Goal: Complete application form

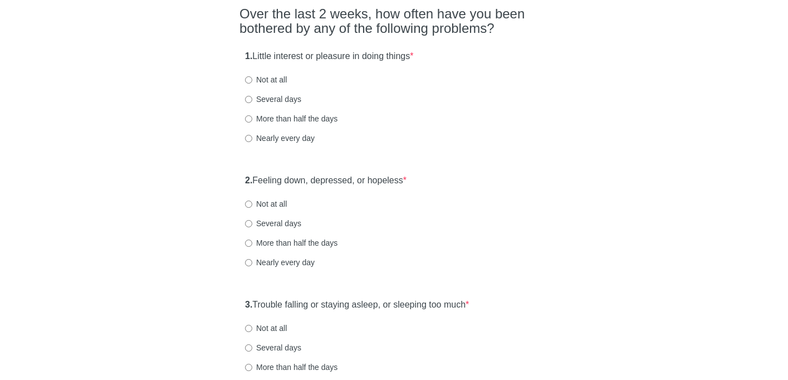
scroll to position [97, 0]
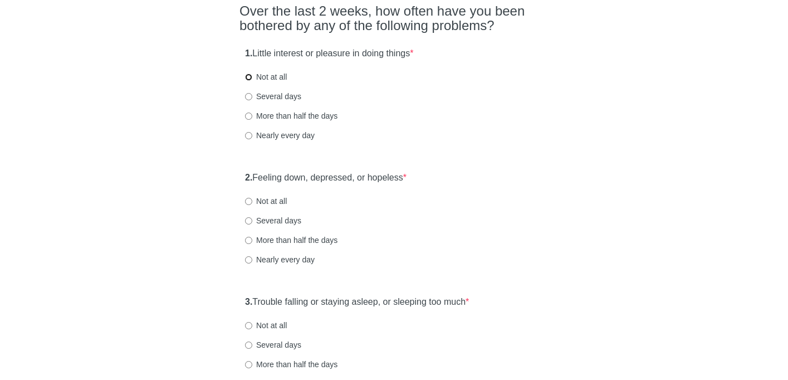
click at [250, 77] on input "Not at all" at bounding box center [248, 77] width 7 height 7
radio input "true"
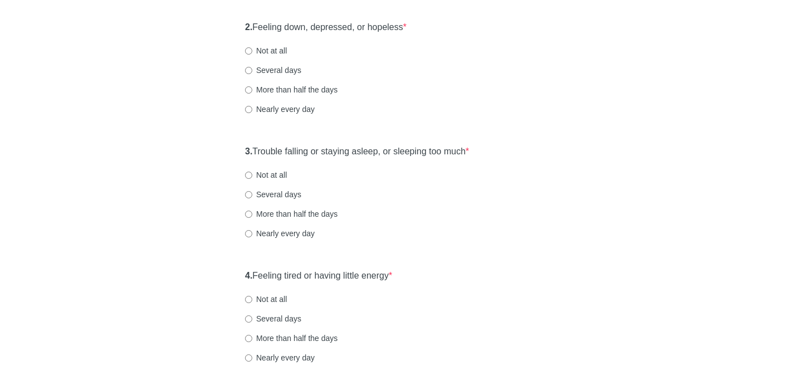
scroll to position [256, 0]
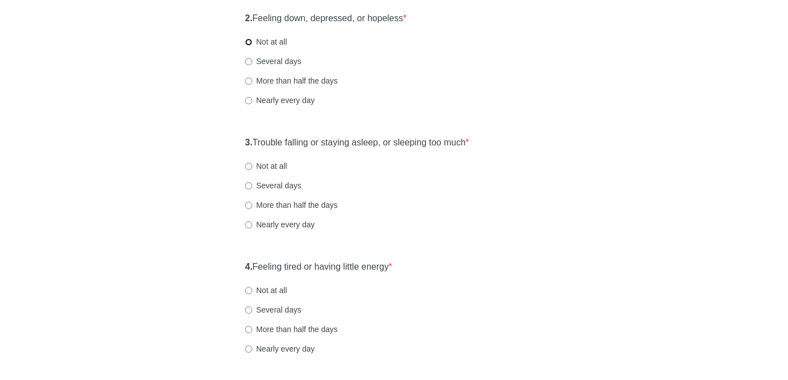
click at [249, 40] on input "Not at all" at bounding box center [248, 41] width 7 height 7
radio input "true"
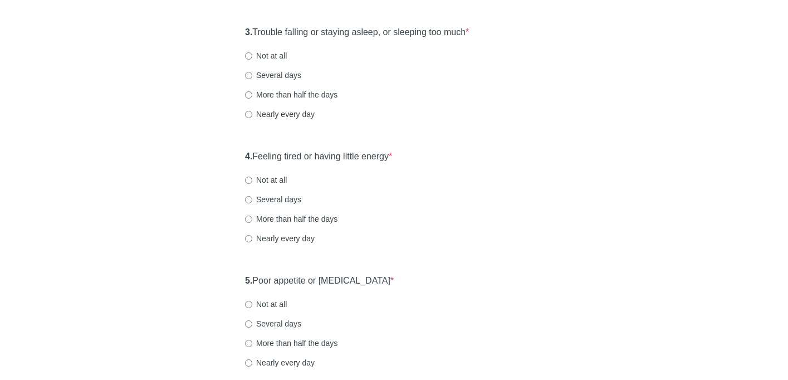
scroll to position [371, 0]
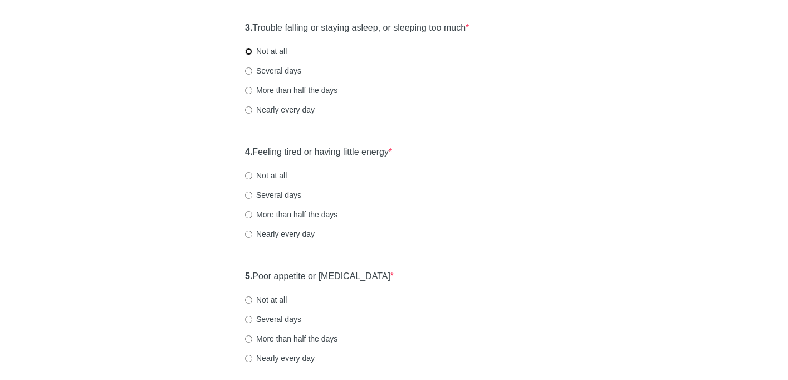
click at [249, 51] on input "Not at all" at bounding box center [248, 51] width 7 height 7
radio input "true"
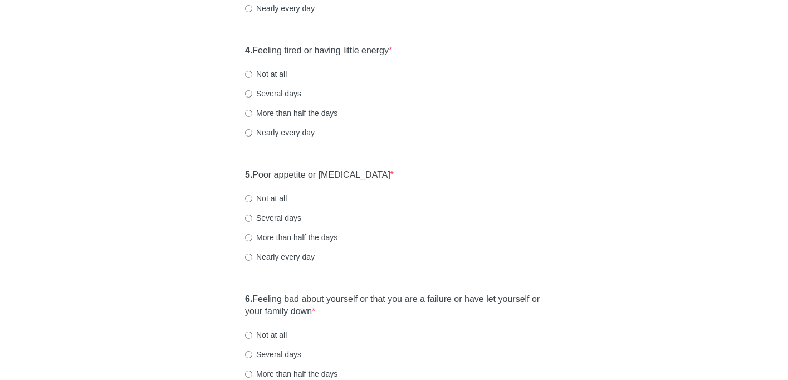
scroll to position [478, 0]
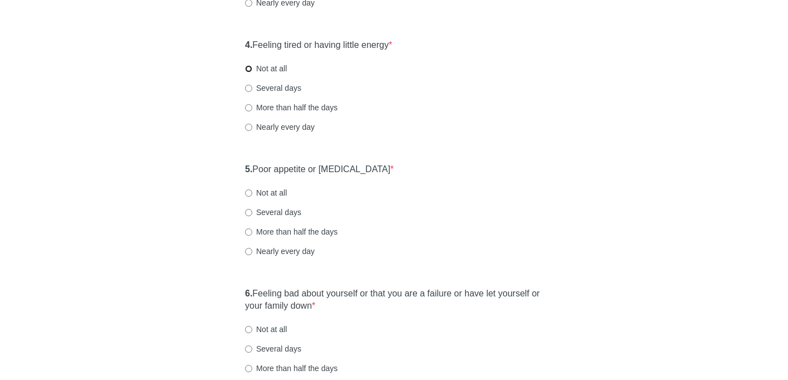
click at [249, 69] on input "Not at all" at bounding box center [248, 68] width 7 height 7
radio input "true"
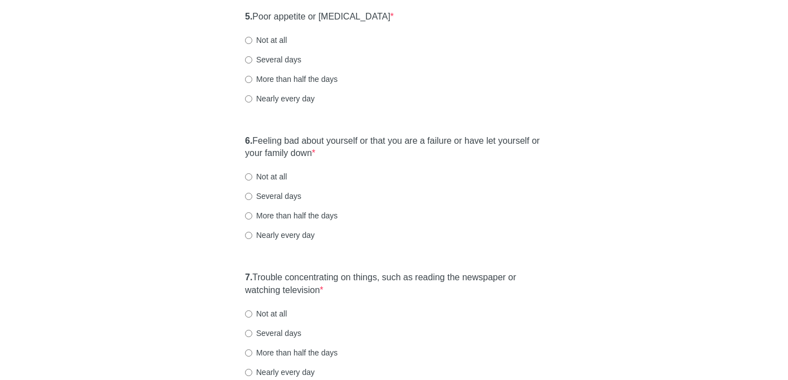
scroll to position [636, 0]
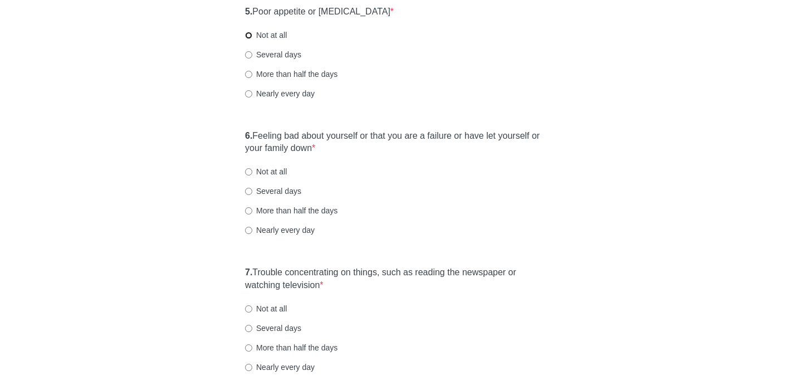
click at [248, 36] on input "Not at all" at bounding box center [248, 35] width 7 height 7
radio input "true"
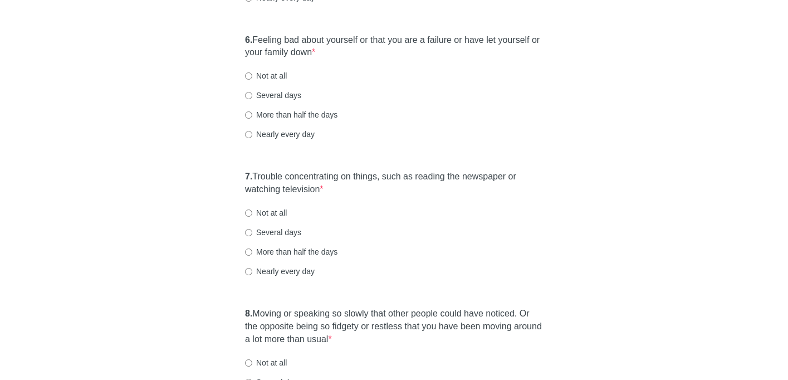
scroll to position [734, 0]
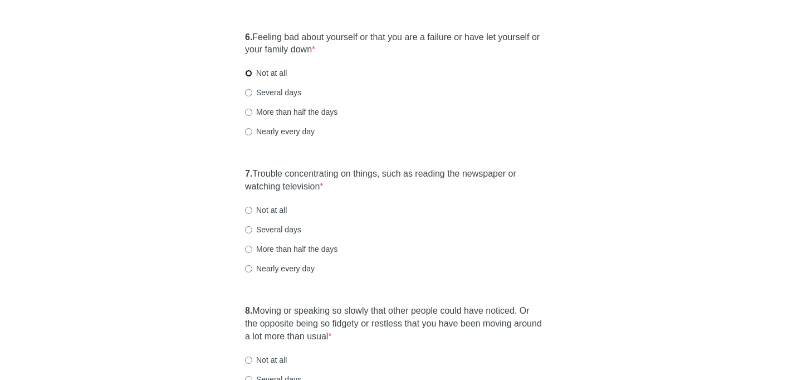
click at [250, 74] on input "Not at all" at bounding box center [248, 73] width 7 height 7
radio input "true"
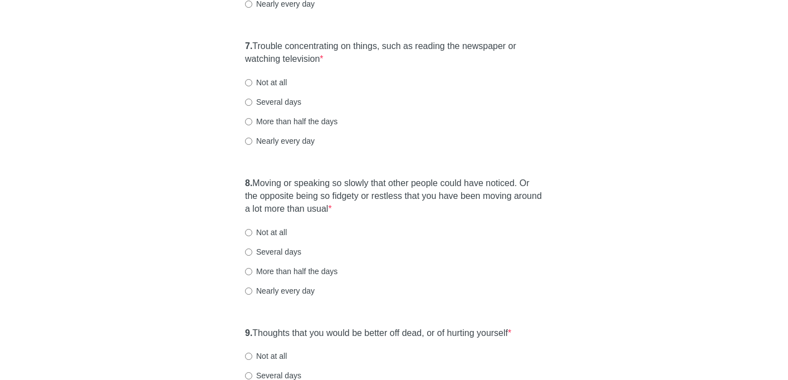
scroll to position [878, 0]
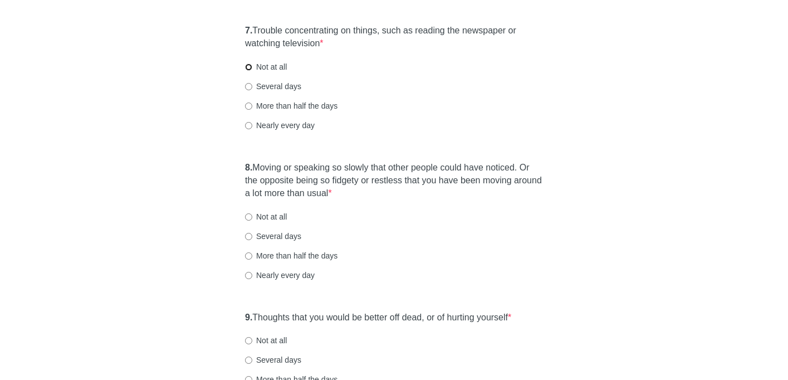
click at [250, 65] on input "Not at all" at bounding box center [248, 67] width 7 height 7
radio input "true"
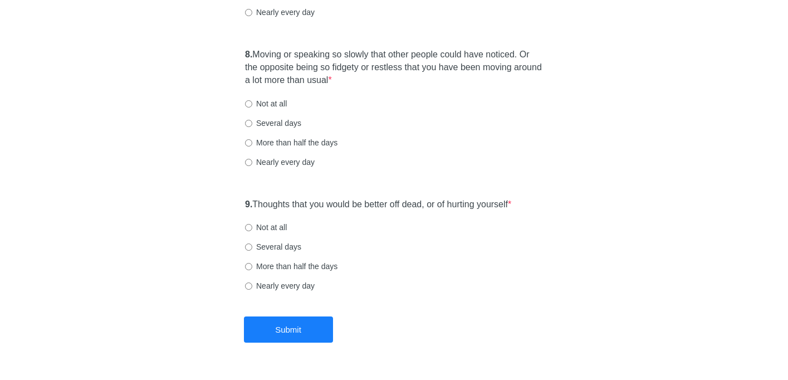
scroll to position [993, 0]
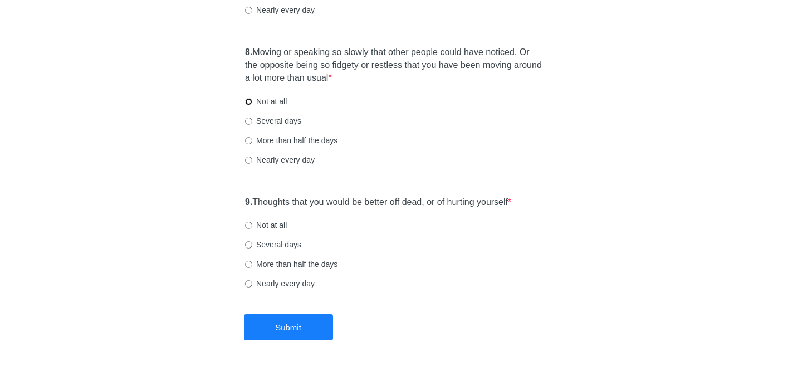
click at [250, 100] on input "Not at all" at bounding box center [248, 101] width 7 height 7
radio input "true"
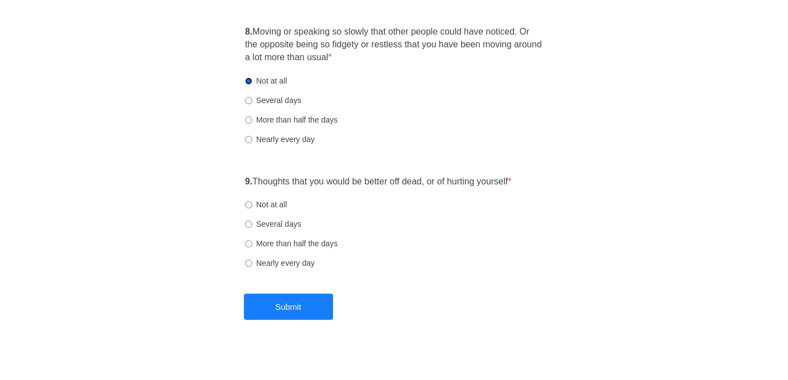
scroll to position [1021, 0]
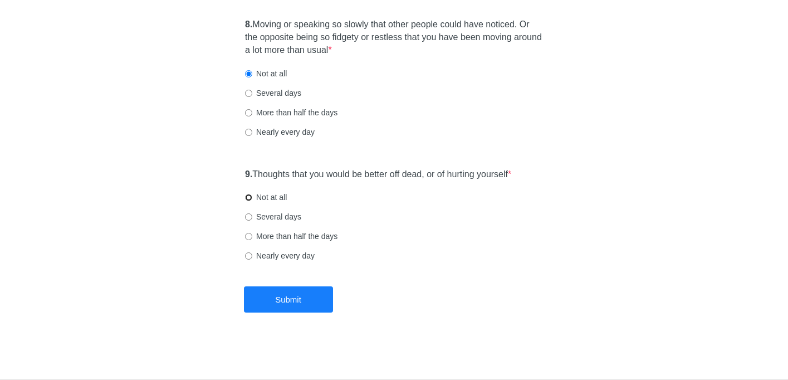
click at [250, 196] on input "Not at all" at bounding box center [248, 197] width 7 height 7
radio input "true"
click at [321, 299] on button "Submit" at bounding box center [288, 299] width 89 height 26
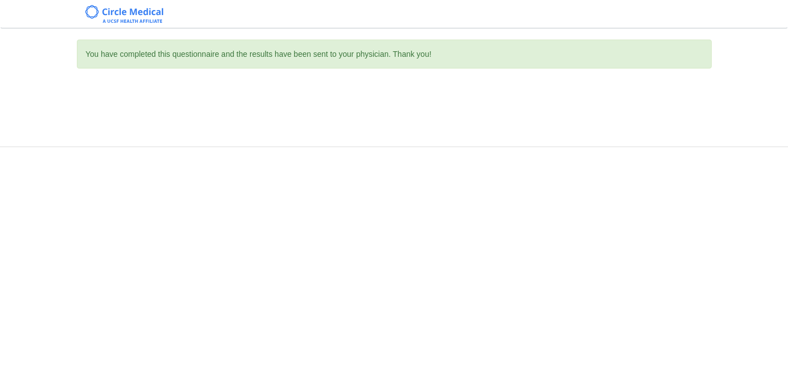
scroll to position [0, 0]
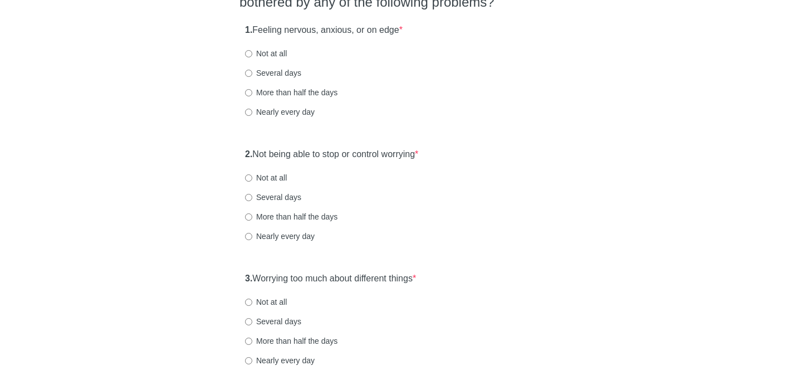
scroll to position [125, 0]
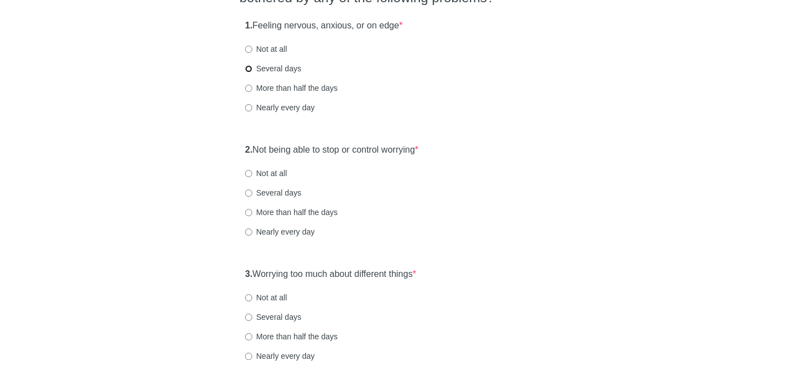
click at [249, 69] on input "Several days" at bounding box center [248, 68] width 7 height 7
radio input "true"
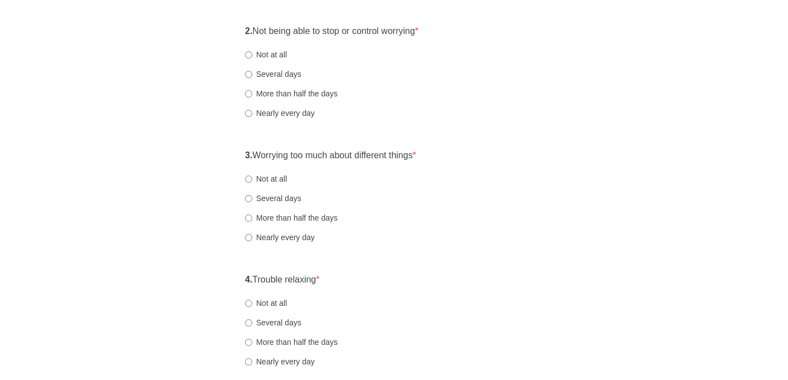
scroll to position [250, 0]
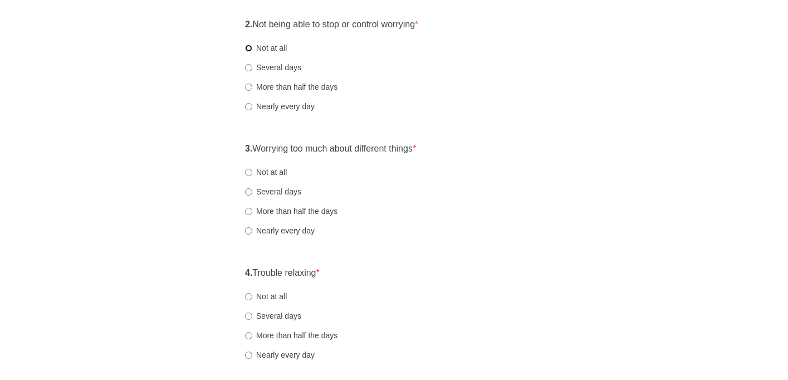
click at [248, 48] on input "Not at all" at bounding box center [248, 48] width 7 height 7
radio input "true"
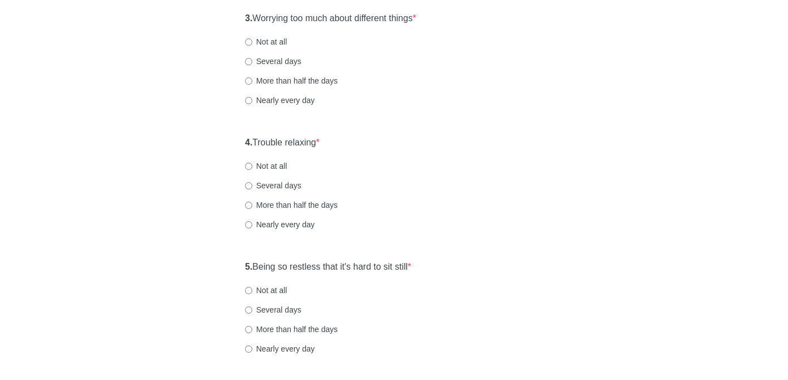
scroll to position [381, 0]
click at [249, 60] on input "Several days" at bounding box center [248, 60] width 7 height 7
radio input "true"
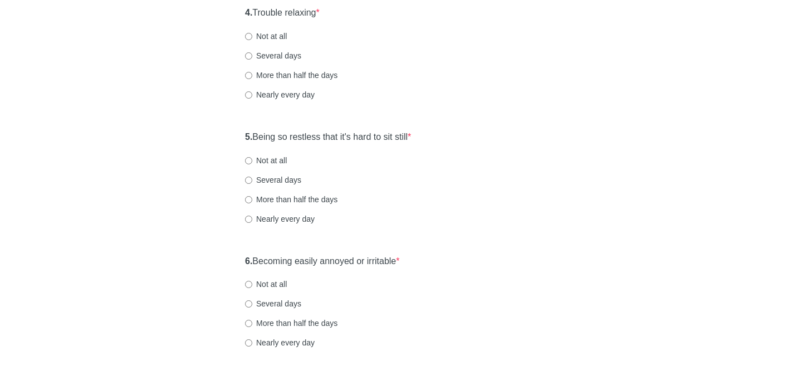
scroll to position [512, 0]
click at [251, 36] on input "Not at all" at bounding box center [248, 34] width 7 height 7
radio input "true"
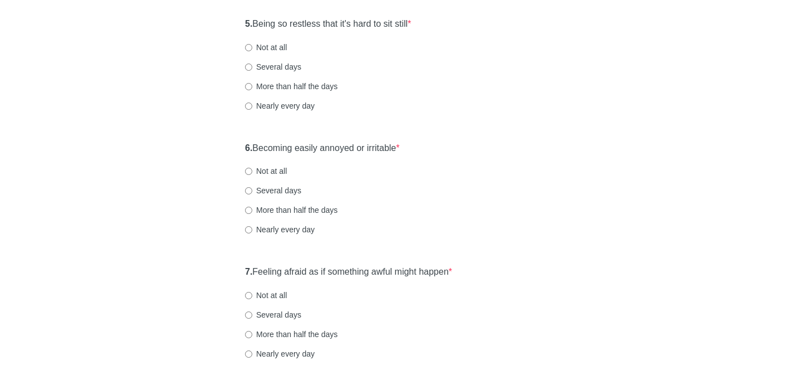
scroll to position [618, 0]
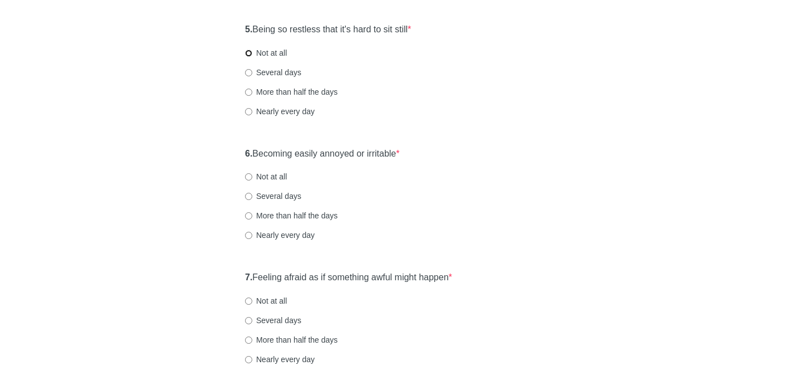
click at [251, 52] on input "Not at all" at bounding box center [248, 53] width 7 height 7
radio input "true"
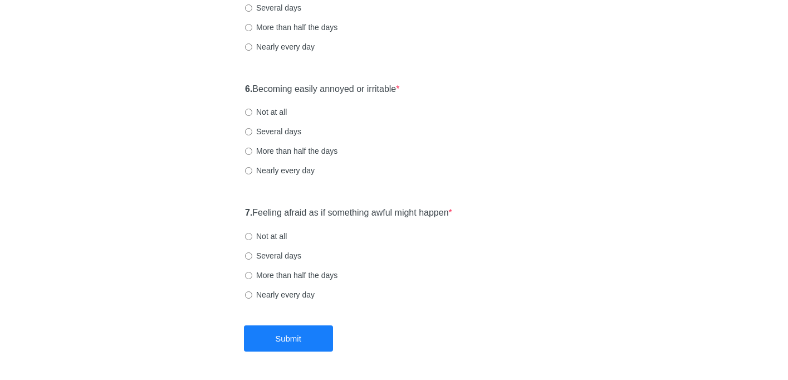
scroll to position [722, 0]
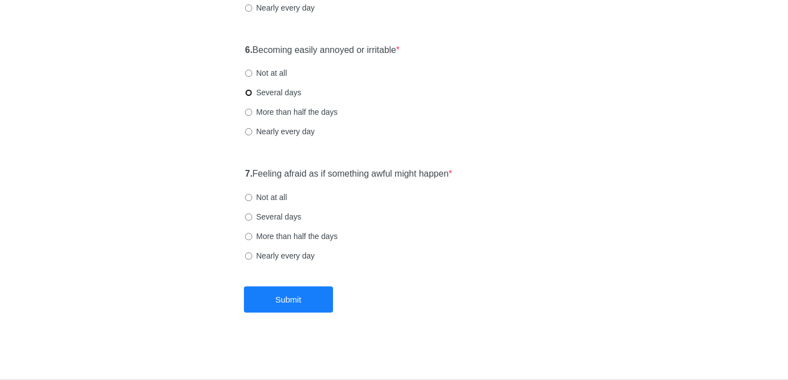
click at [247, 93] on input "Several days" at bounding box center [248, 92] width 7 height 7
radio input "true"
click at [250, 198] on input "Not at all" at bounding box center [248, 197] width 7 height 7
radio input "true"
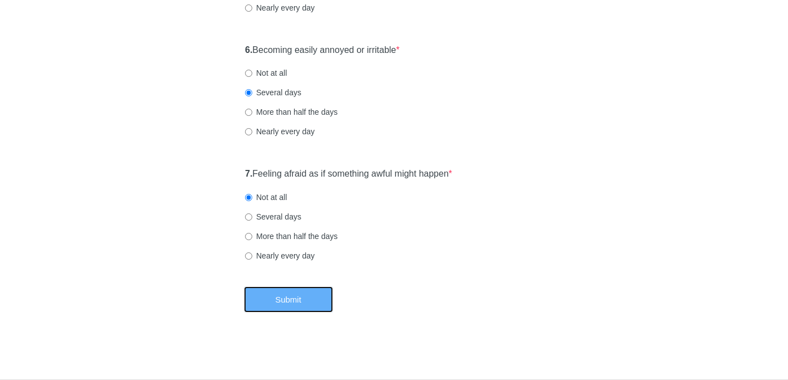
click at [296, 304] on button "Submit" at bounding box center [288, 299] width 89 height 26
